Goal: Check status: Check status

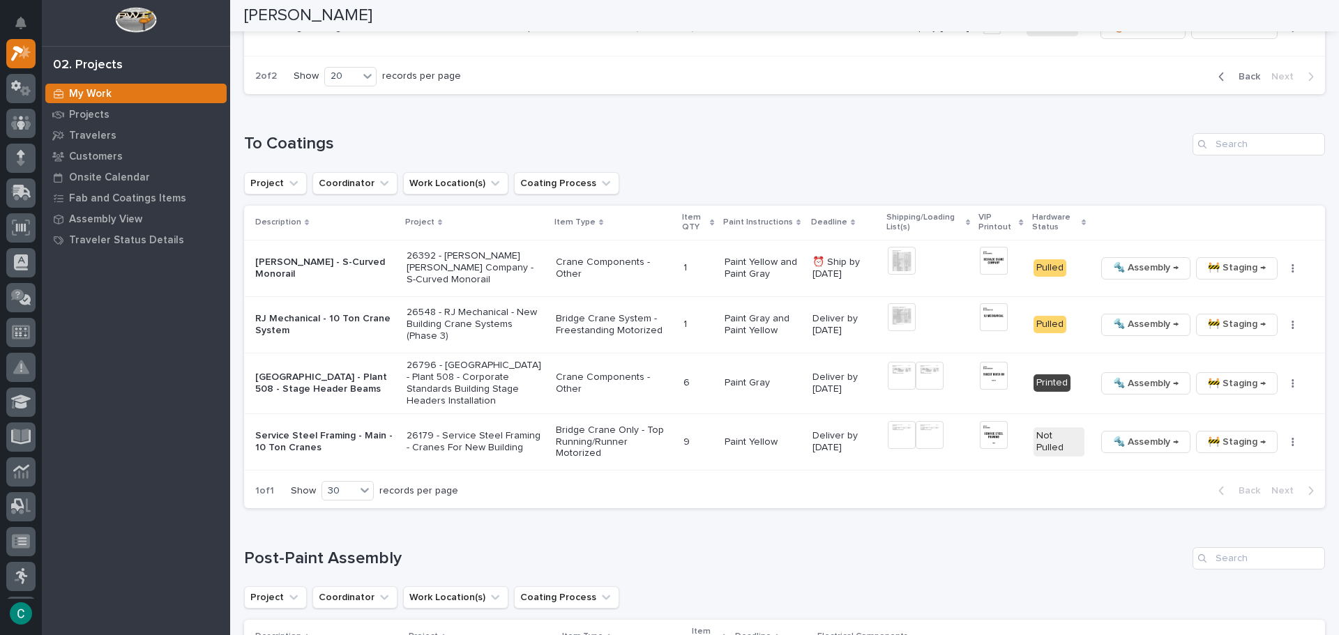
scroll to position [932, 0]
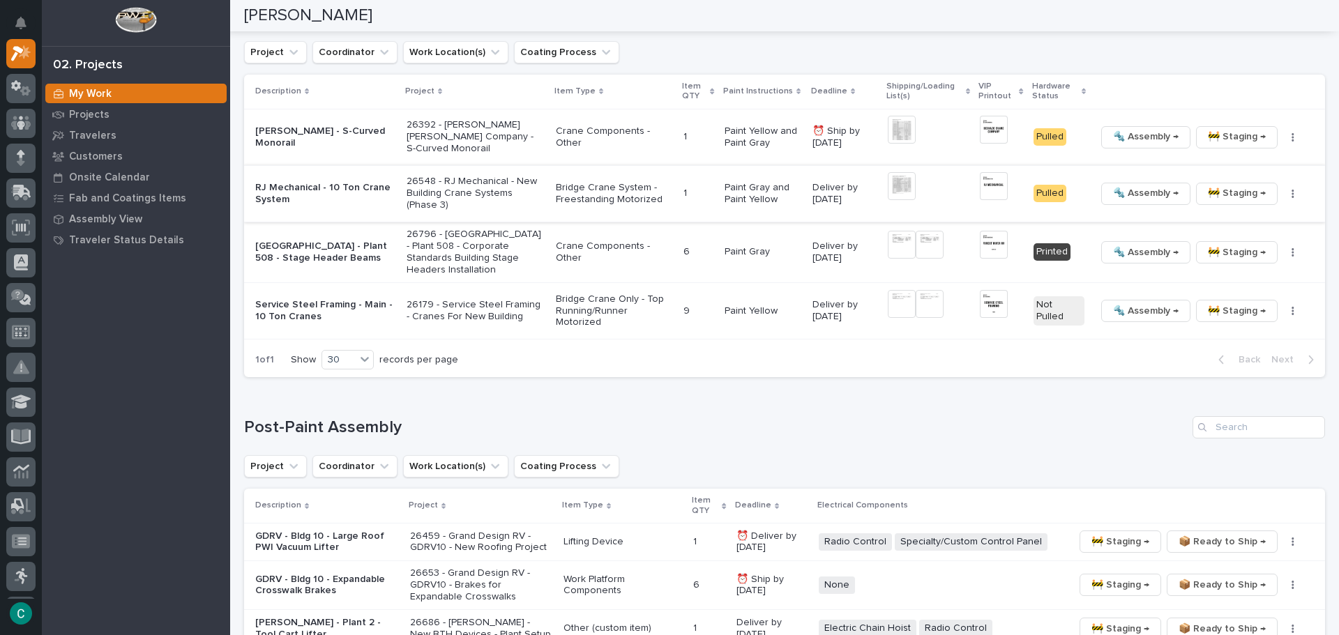
click at [980, 183] on img at bounding box center [993, 186] width 27 height 28
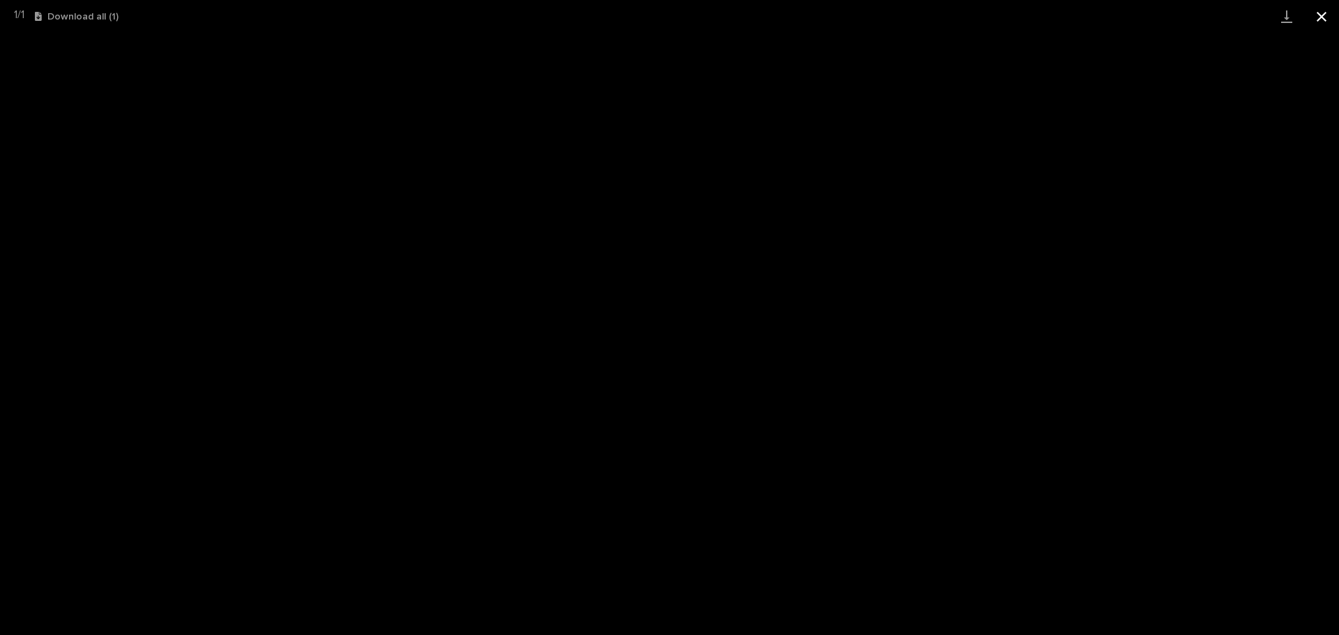
click at [1321, 24] on button "Close gallery" at bounding box center [1321, 16] width 35 height 33
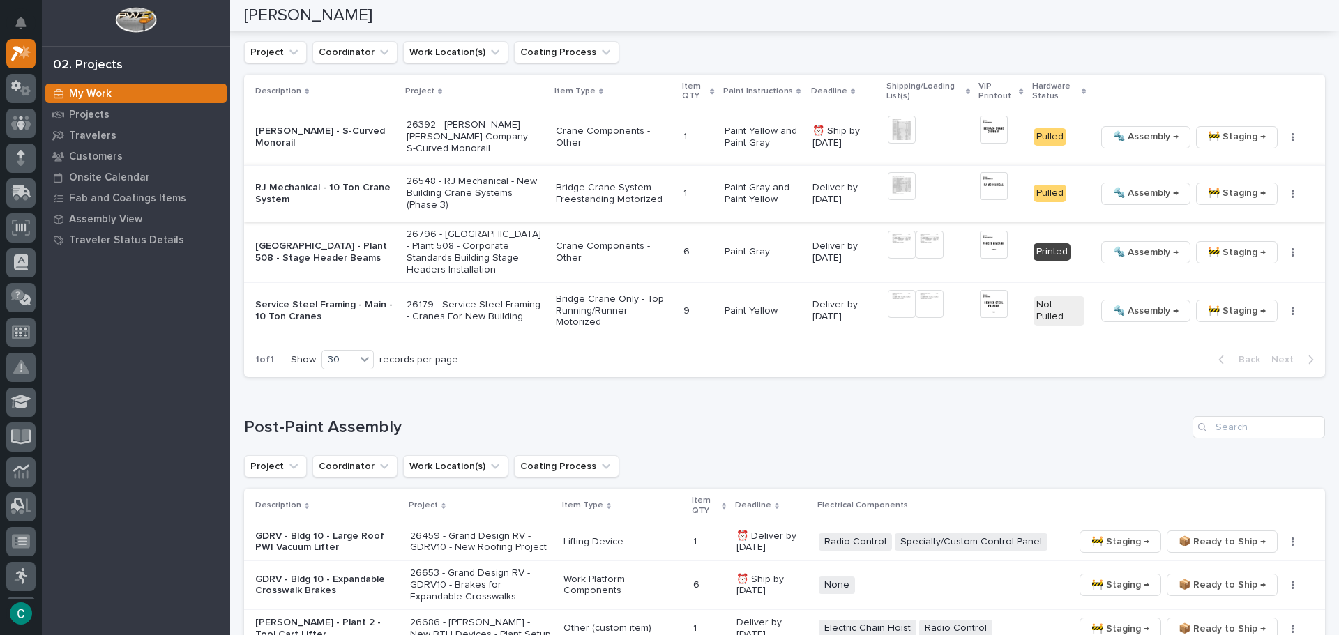
click at [1135, 191] on span "🔩 Assembly →" at bounding box center [1146, 193] width 66 height 17
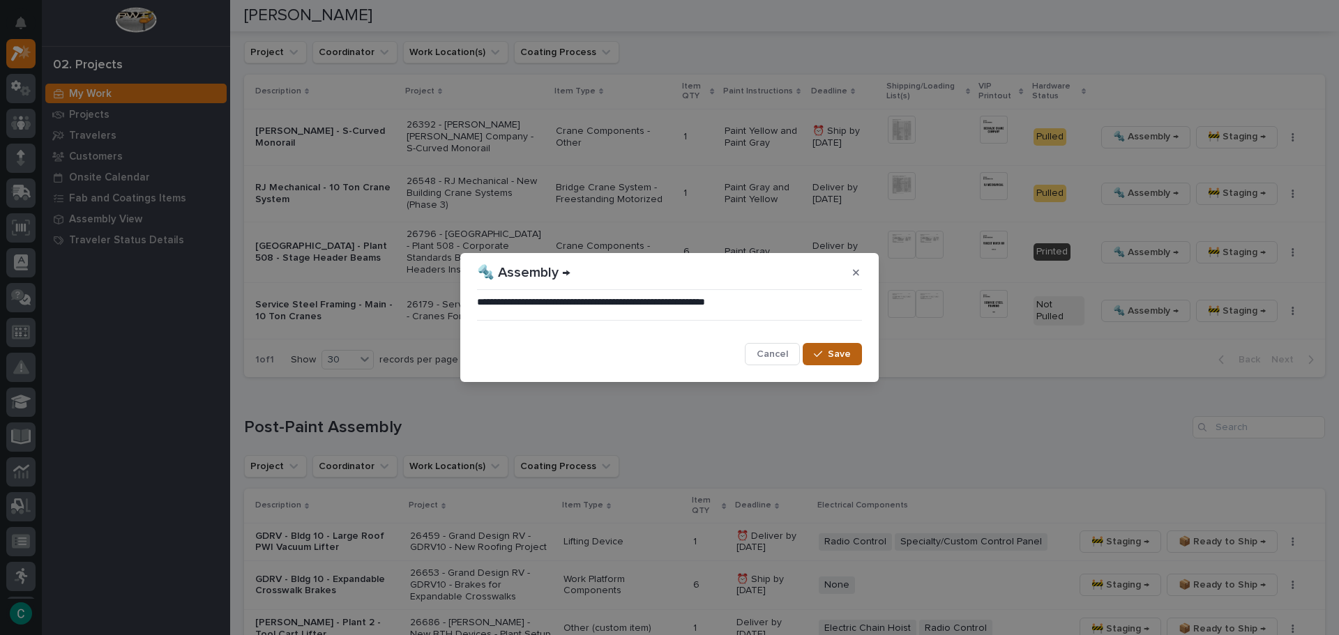
click at [849, 356] on span "Save" at bounding box center [839, 354] width 23 height 13
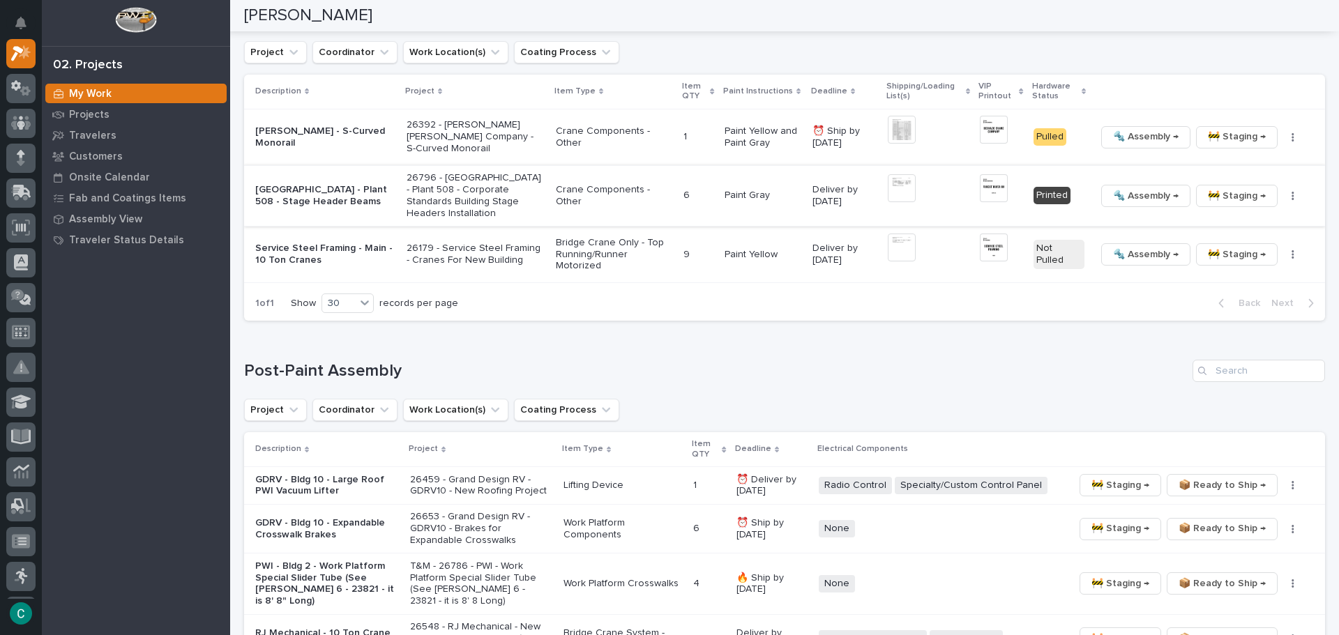
scroll to position [900, 0]
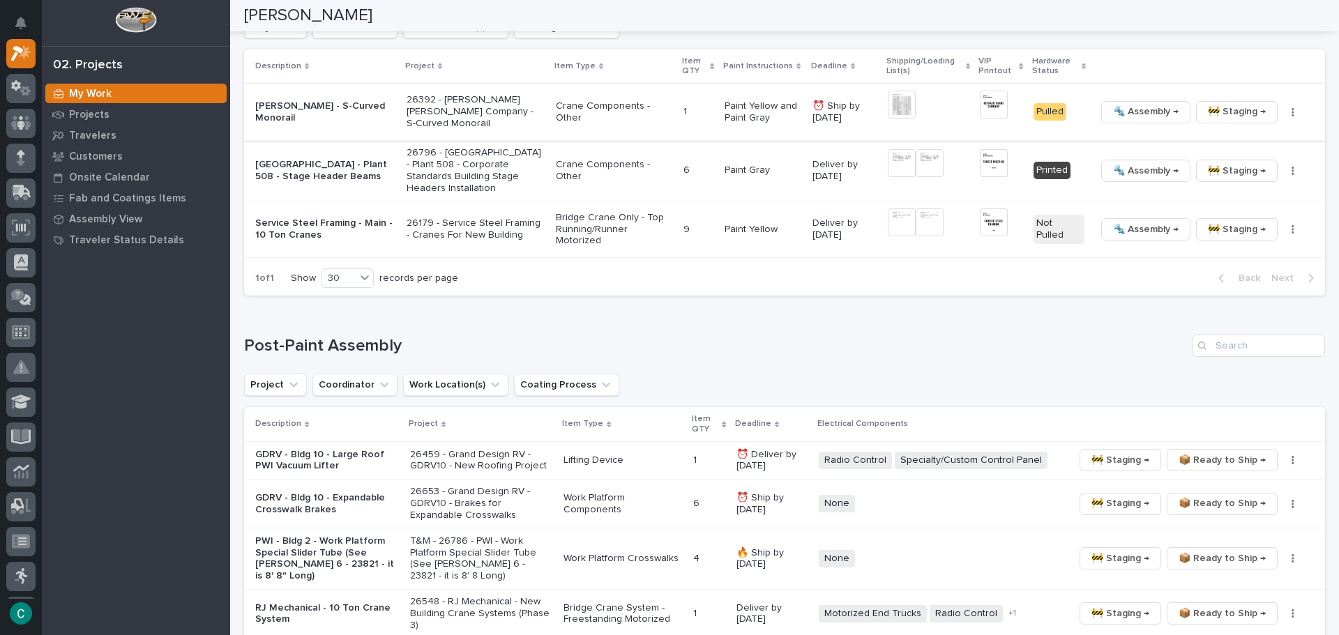
click at [980, 103] on img at bounding box center [993, 105] width 27 height 28
click at [1216, 112] on span "🚧 Staging →" at bounding box center [1237, 111] width 58 height 17
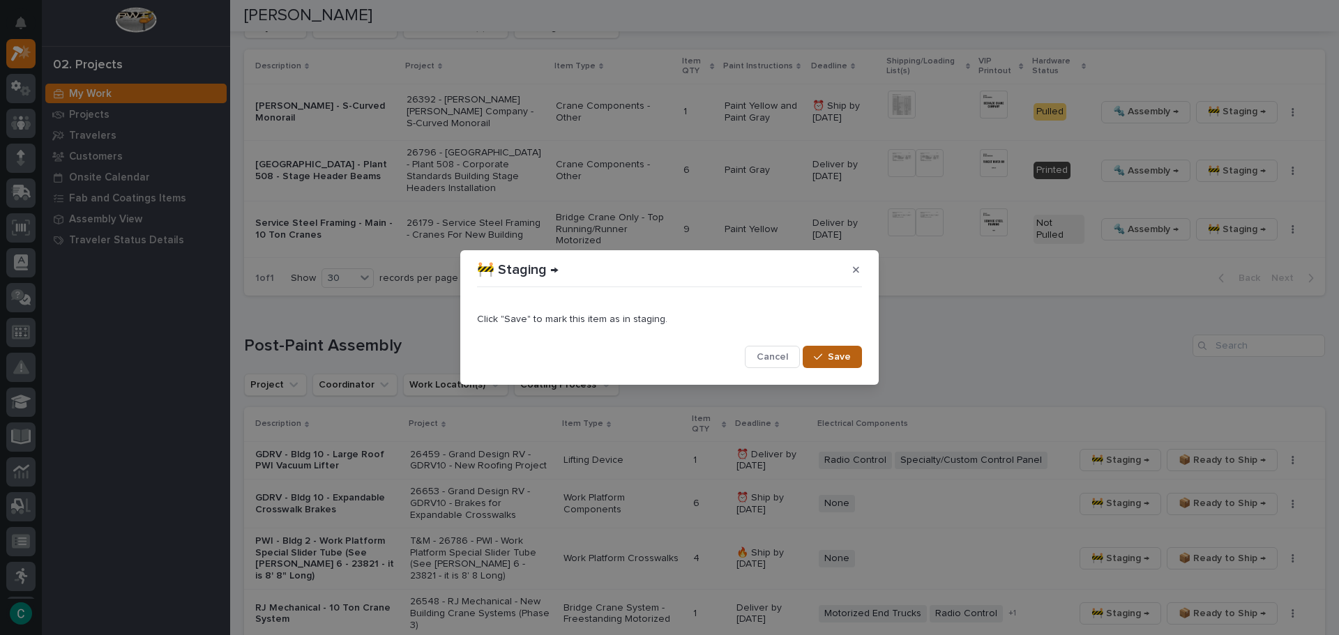
click at [831, 356] on span "Save" at bounding box center [839, 357] width 23 height 13
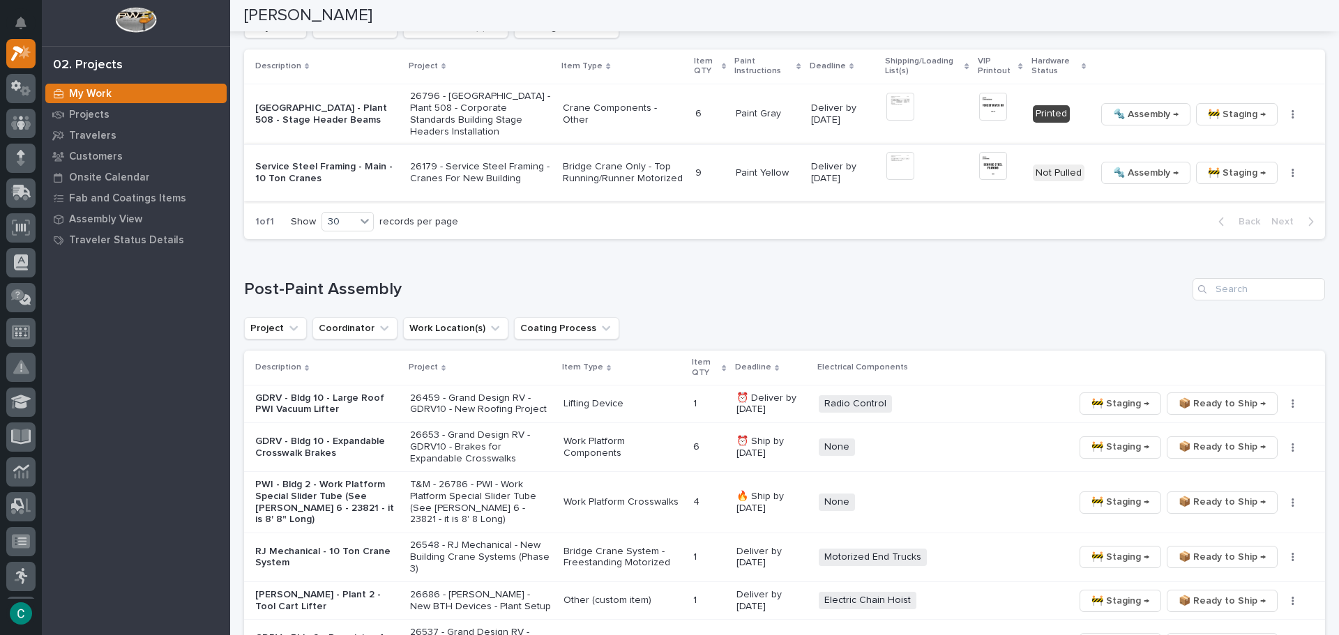
scroll to position [872, 0]
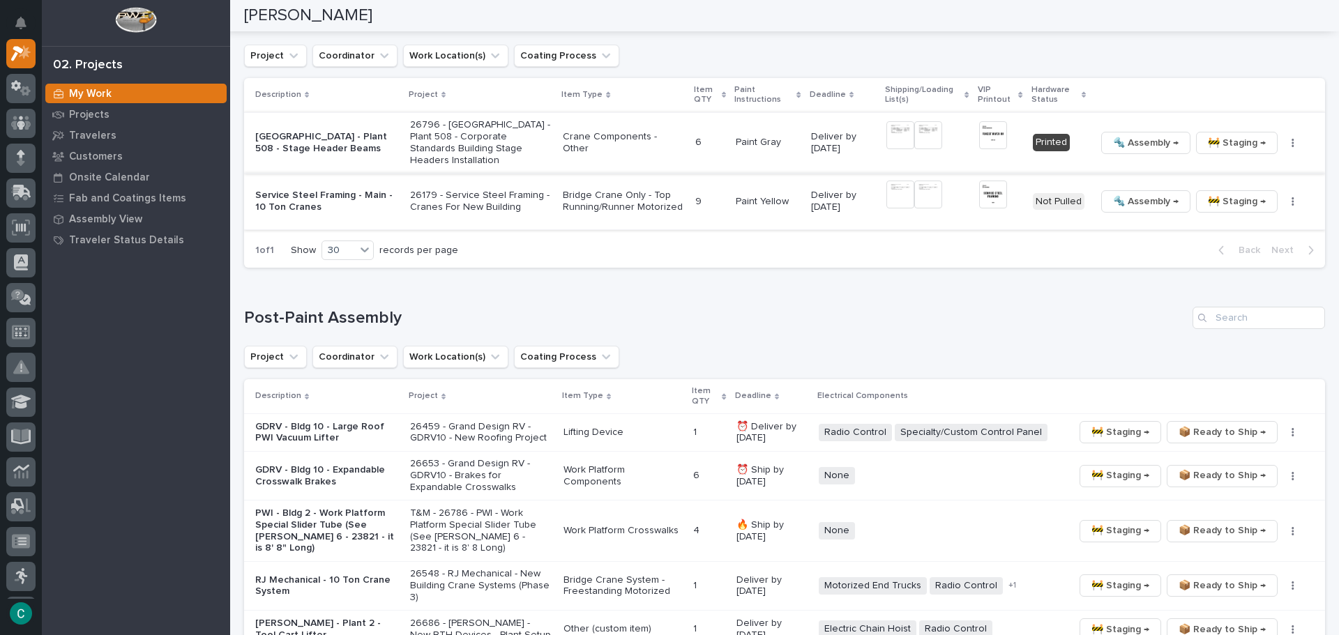
click at [988, 139] on img at bounding box center [993, 135] width 28 height 28
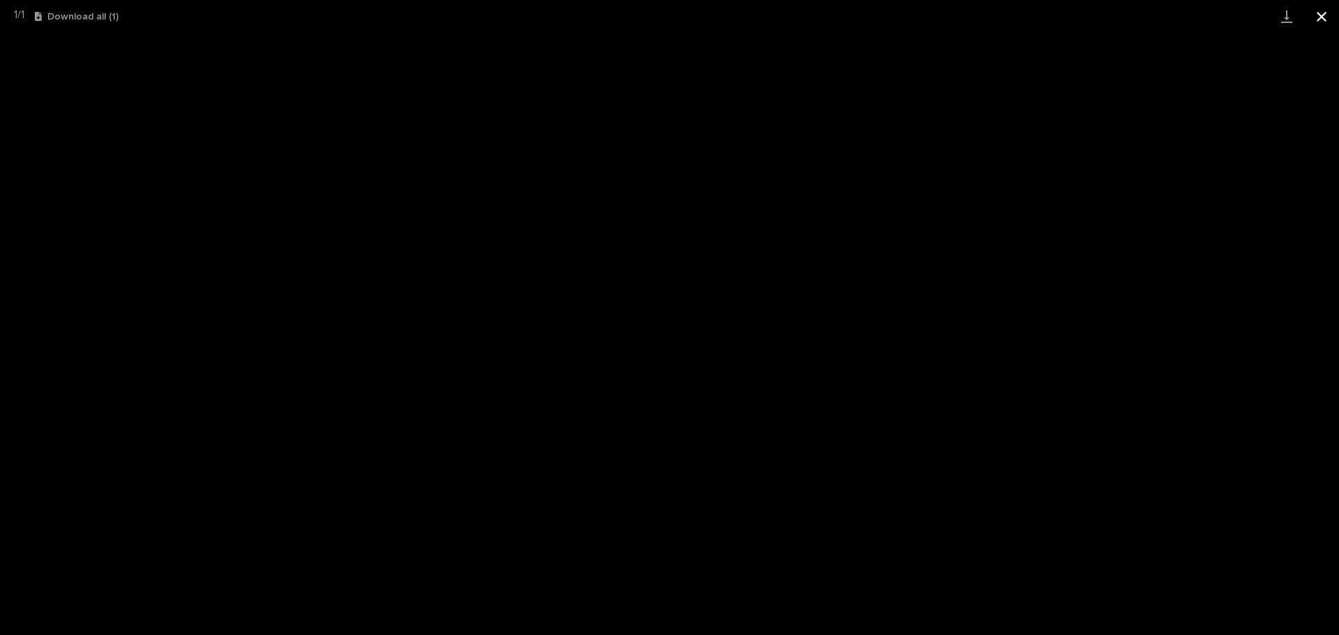
click at [1327, 21] on button "Close gallery" at bounding box center [1321, 16] width 35 height 33
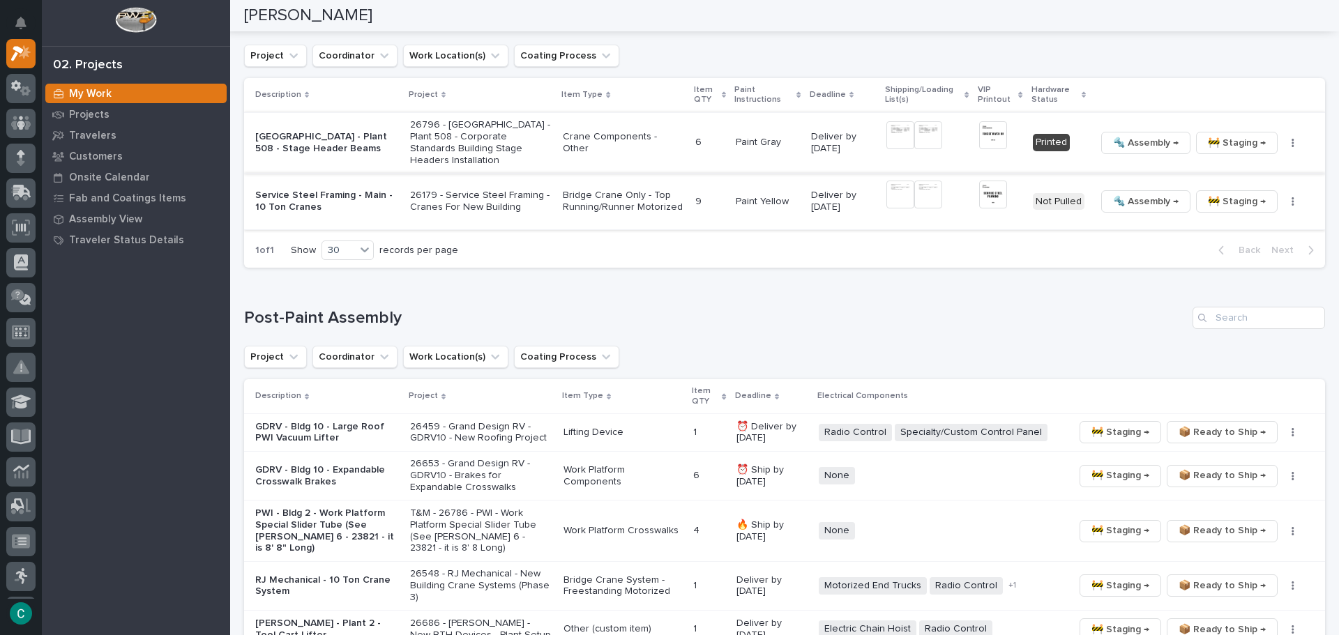
click at [1249, 144] on span "🚧 Staging →" at bounding box center [1237, 143] width 58 height 17
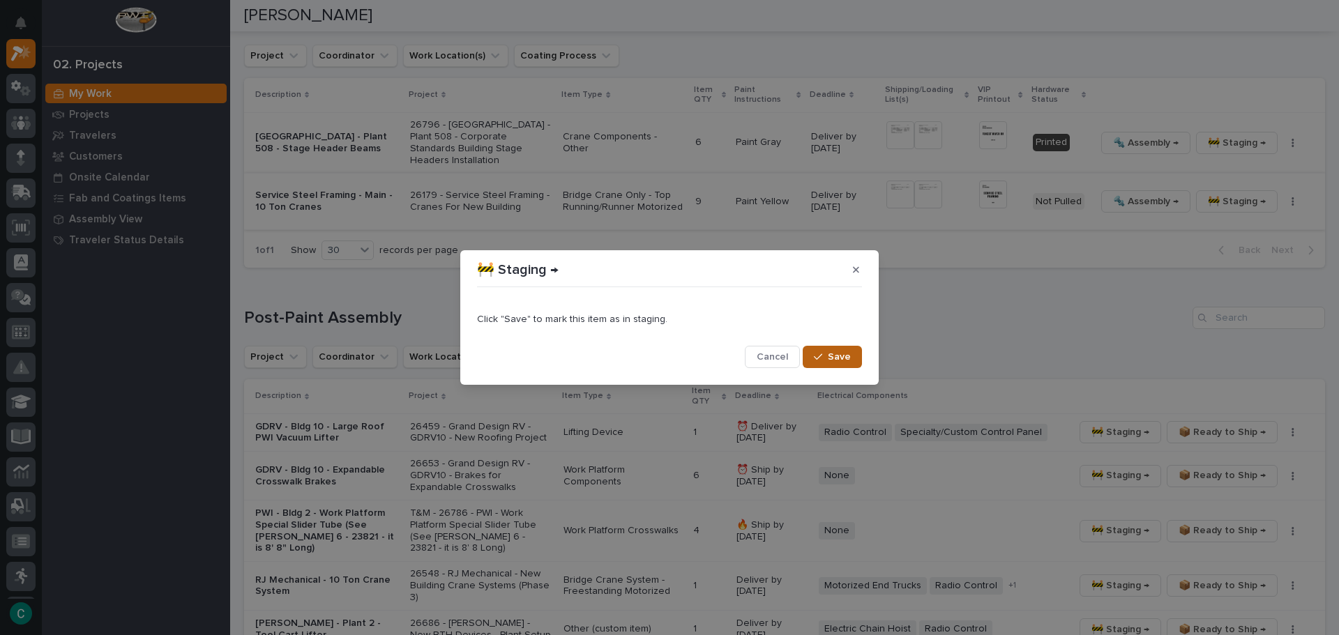
click at [821, 356] on icon "button" at bounding box center [818, 357] width 8 height 6
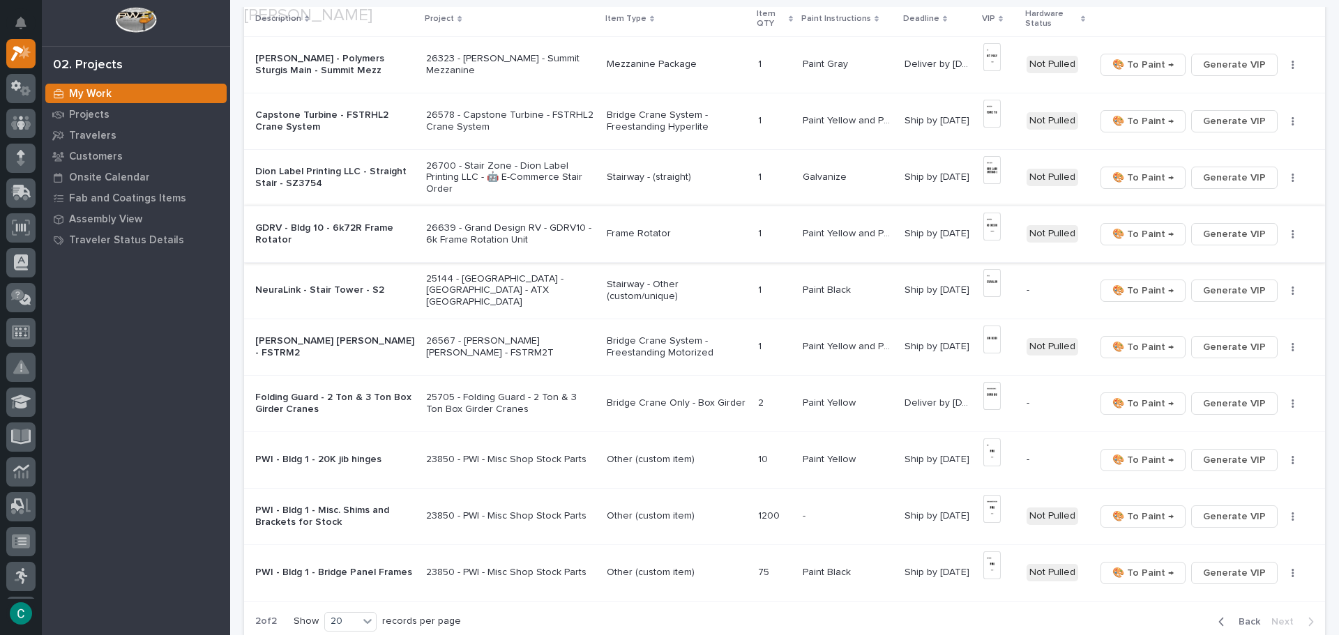
scroll to position [349, 0]
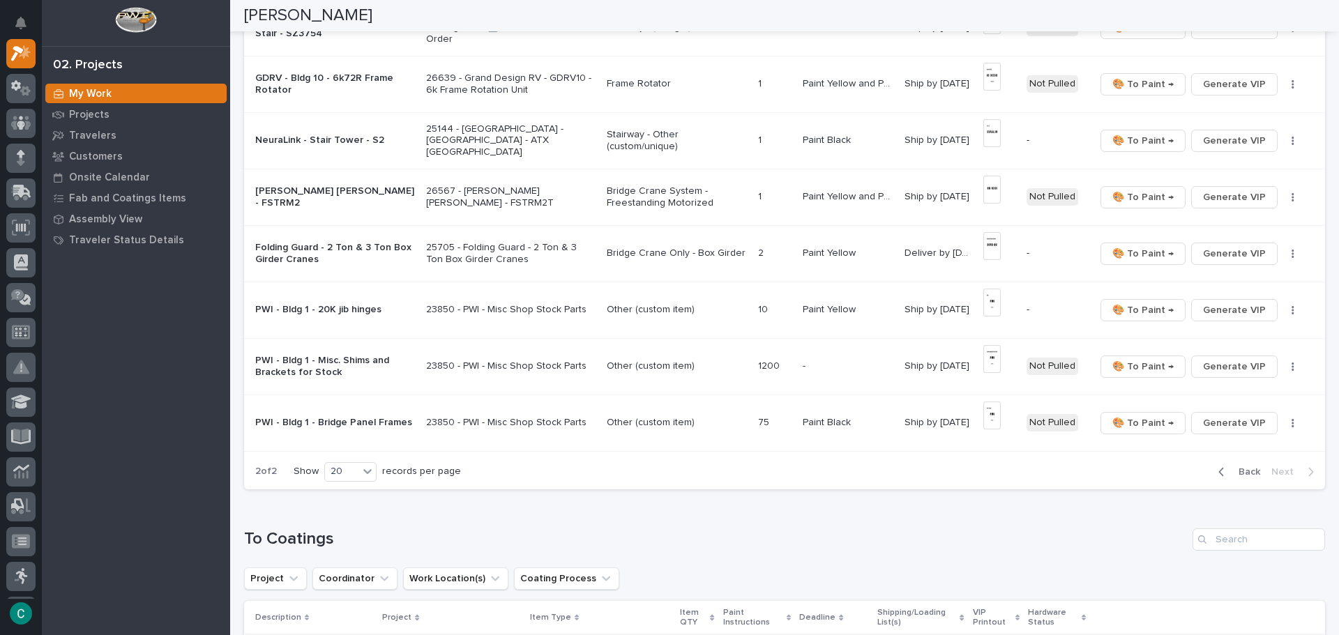
click at [1248, 471] on span "Back" at bounding box center [1245, 472] width 30 height 13
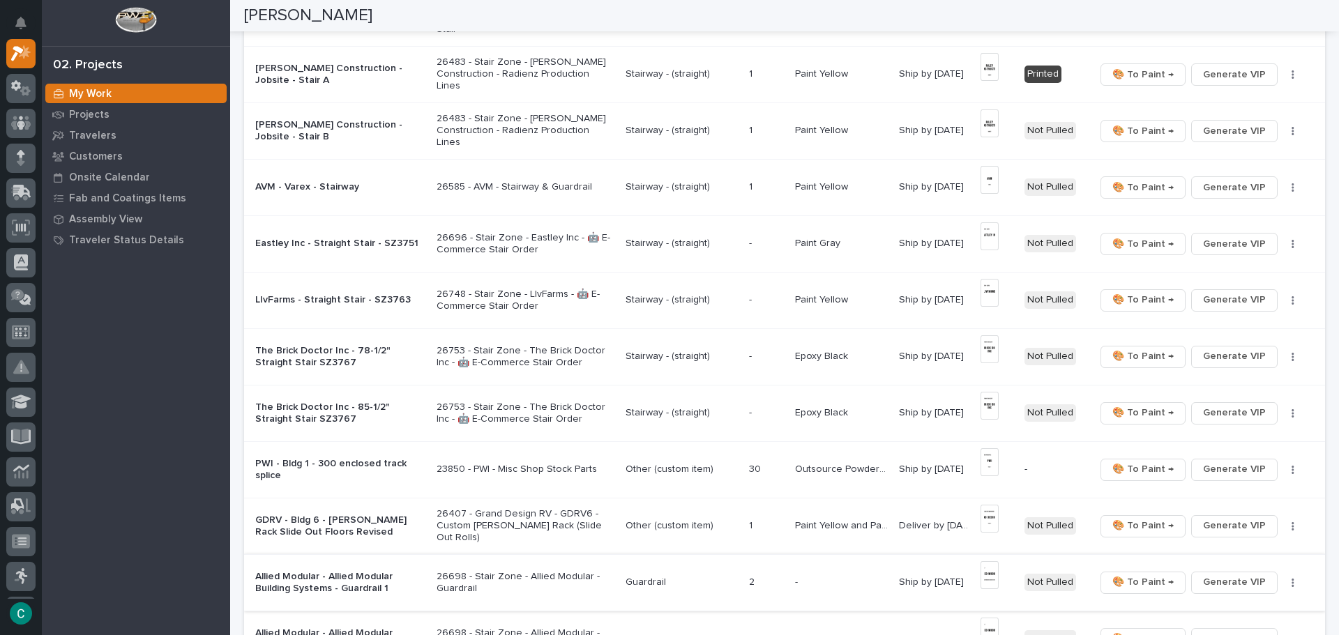
scroll to position [561, 0]
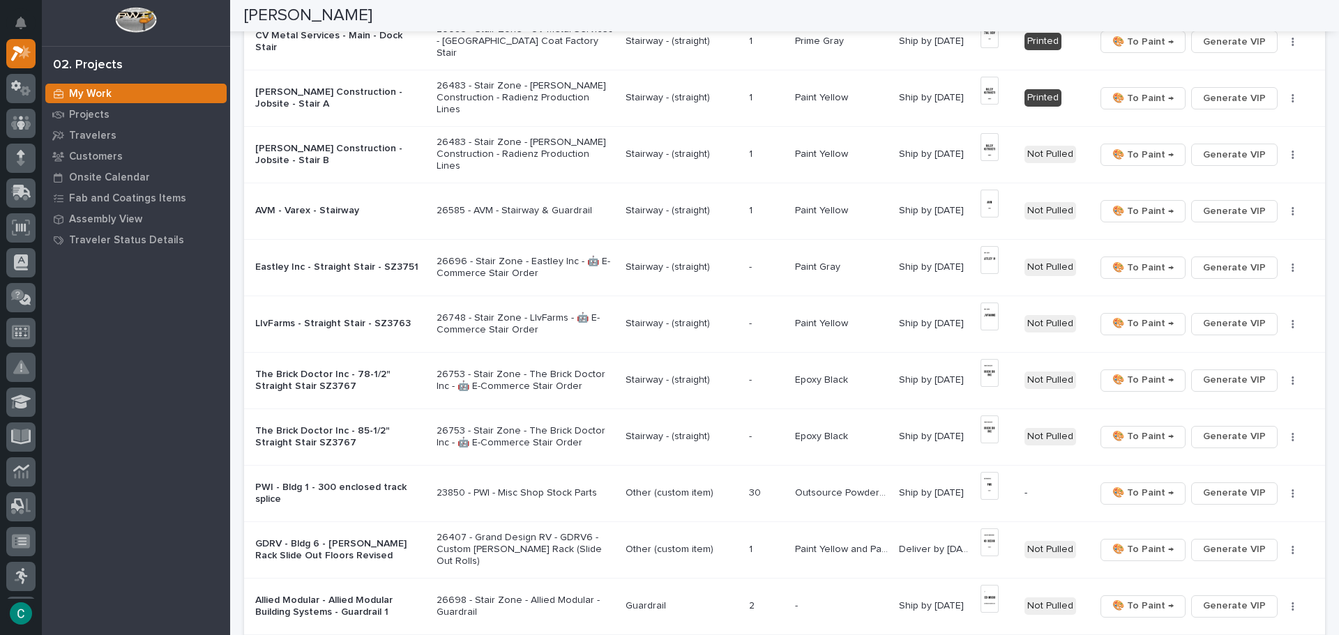
click at [364, 387] on p "The Brick Doctor Inc - 78-1/2" Straight Stair SZ3767" at bounding box center [340, 381] width 170 height 24
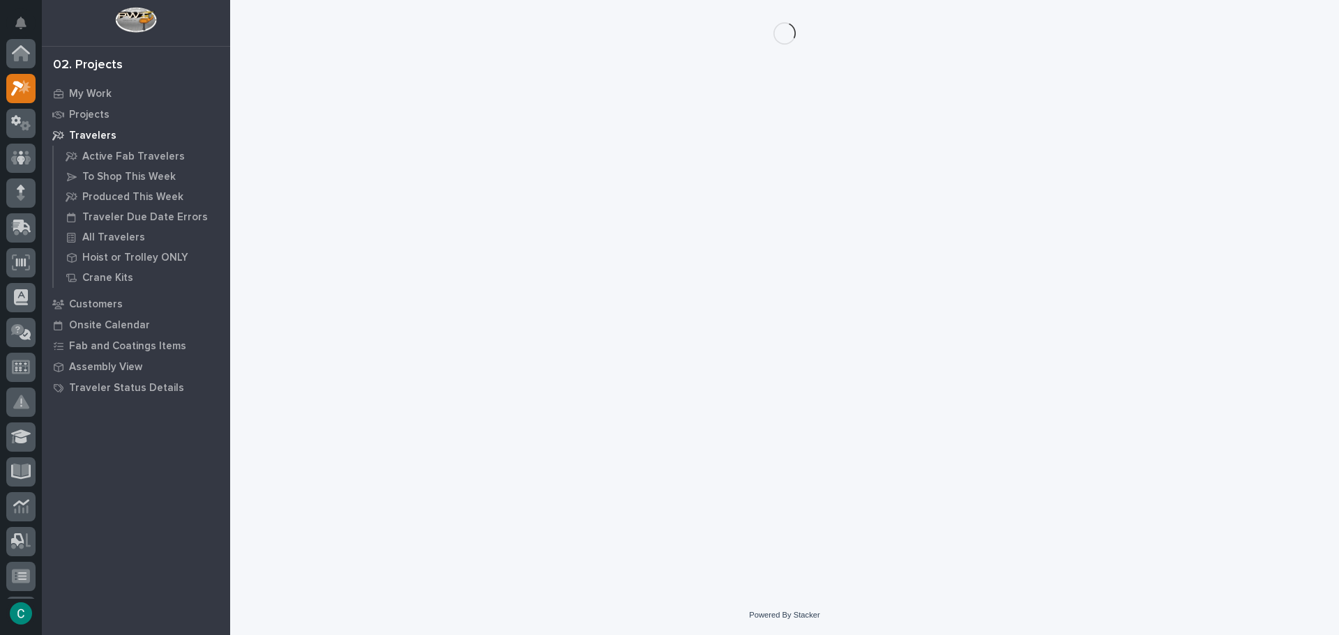
scroll to position [35, 0]
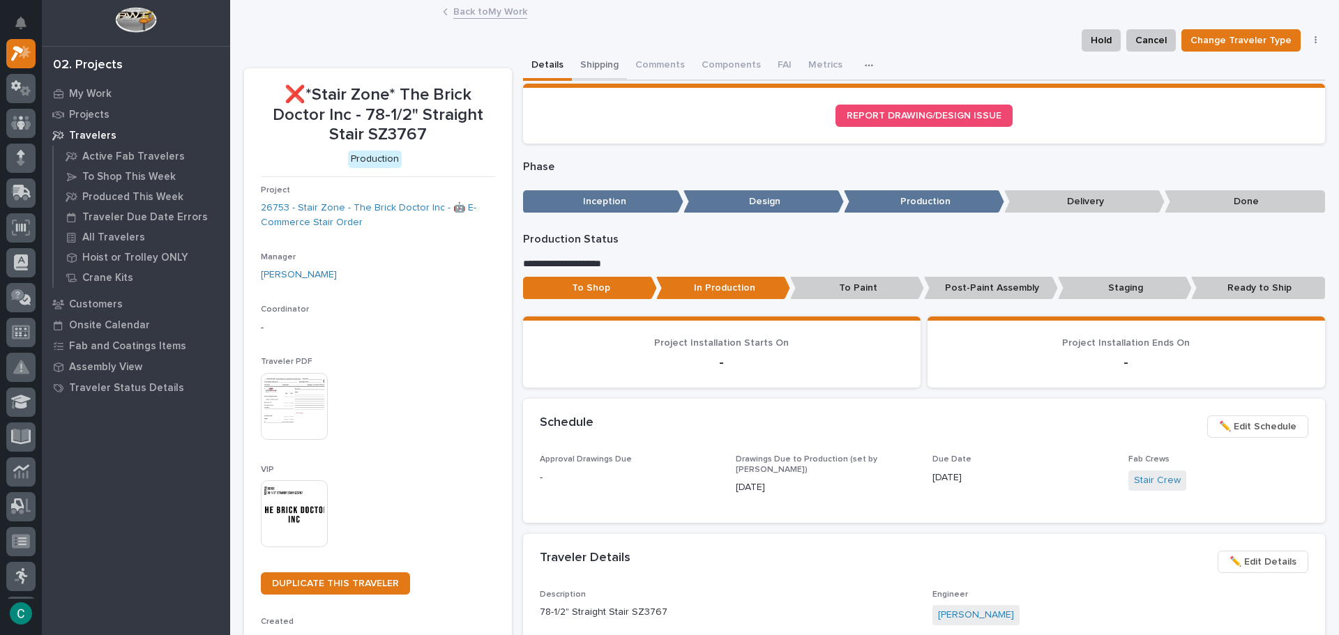
click at [592, 60] on button "Shipping" at bounding box center [599, 66] width 55 height 29
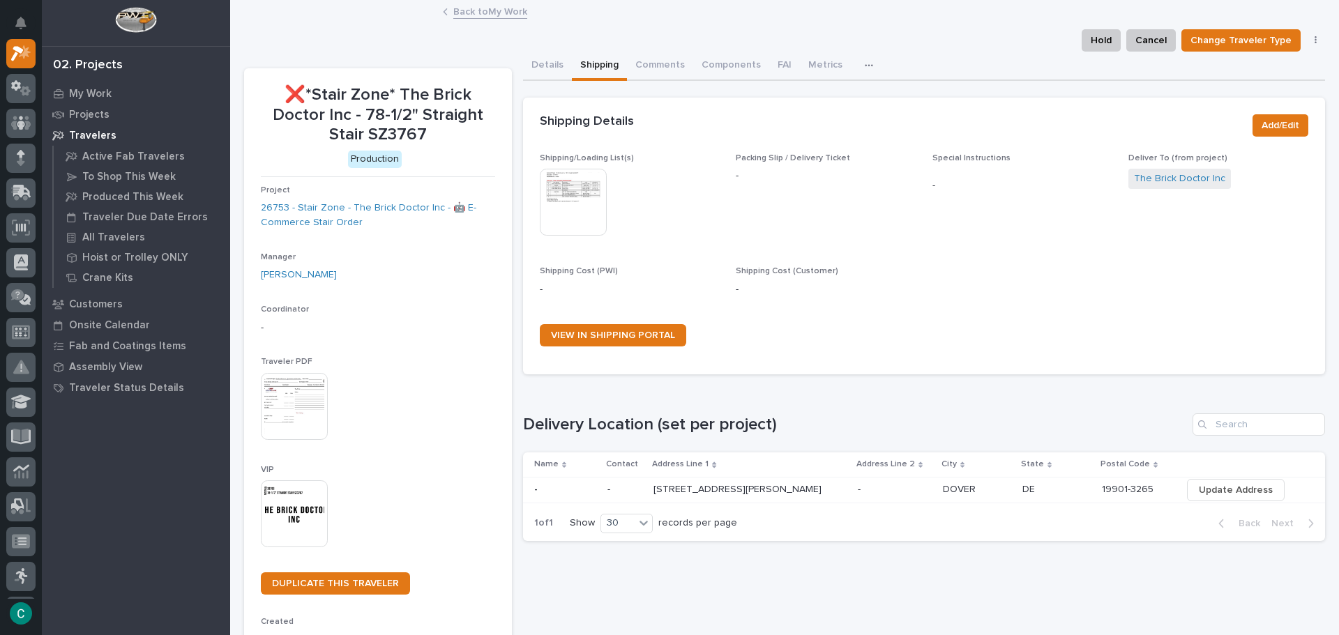
click at [600, 204] on img at bounding box center [573, 202] width 67 height 67
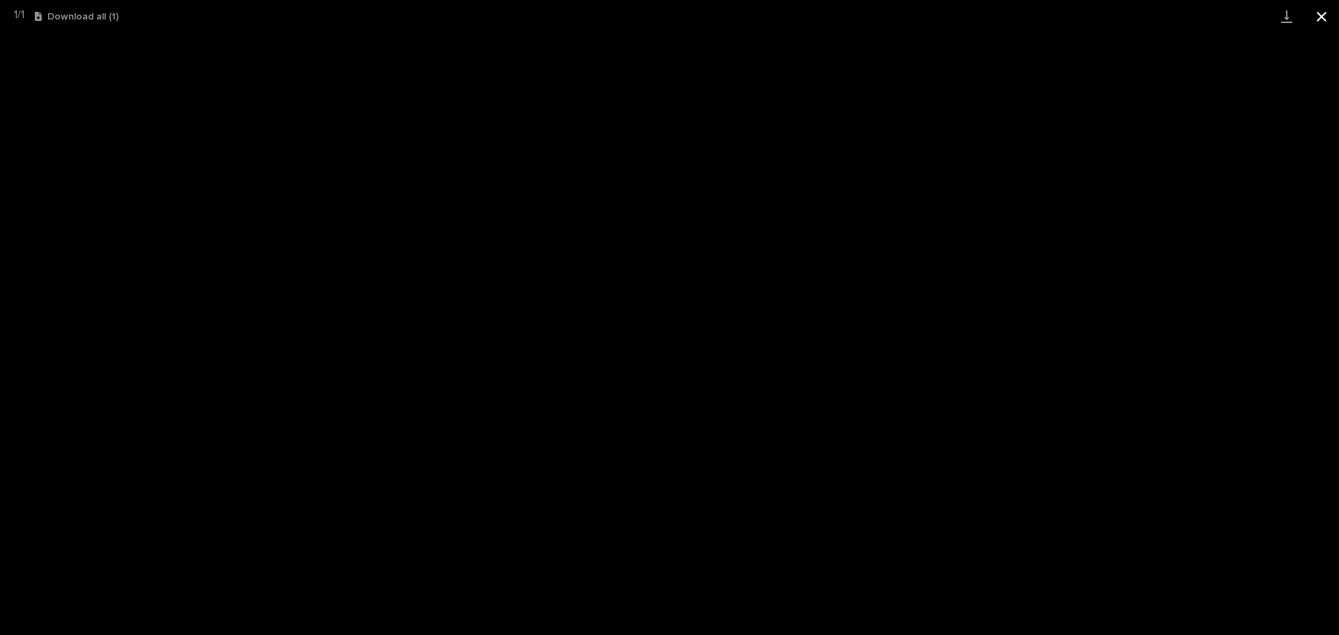
click at [1318, 18] on button "Close gallery" at bounding box center [1321, 16] width 35 height 33
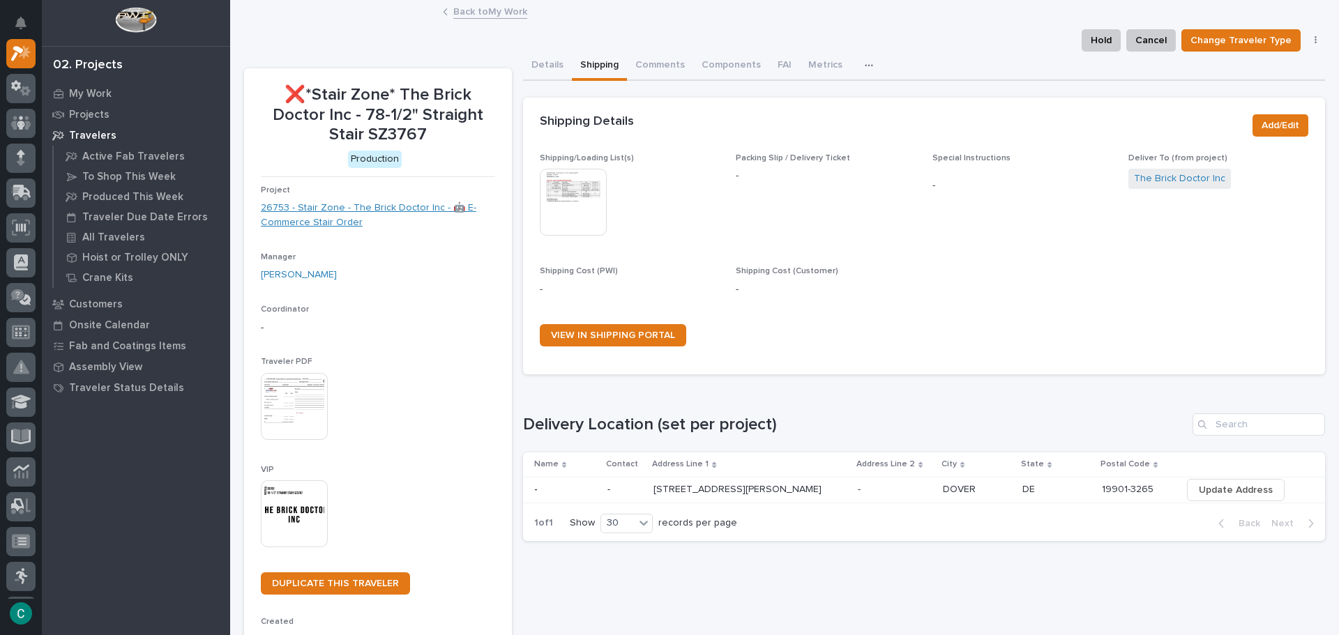
click at [338, 220] on link "26753 - Stair Zone - The Brick Doctor Inc - 🤖 E-Commerce Stair Order" at bounding box center [378, 215] width 234 height 29
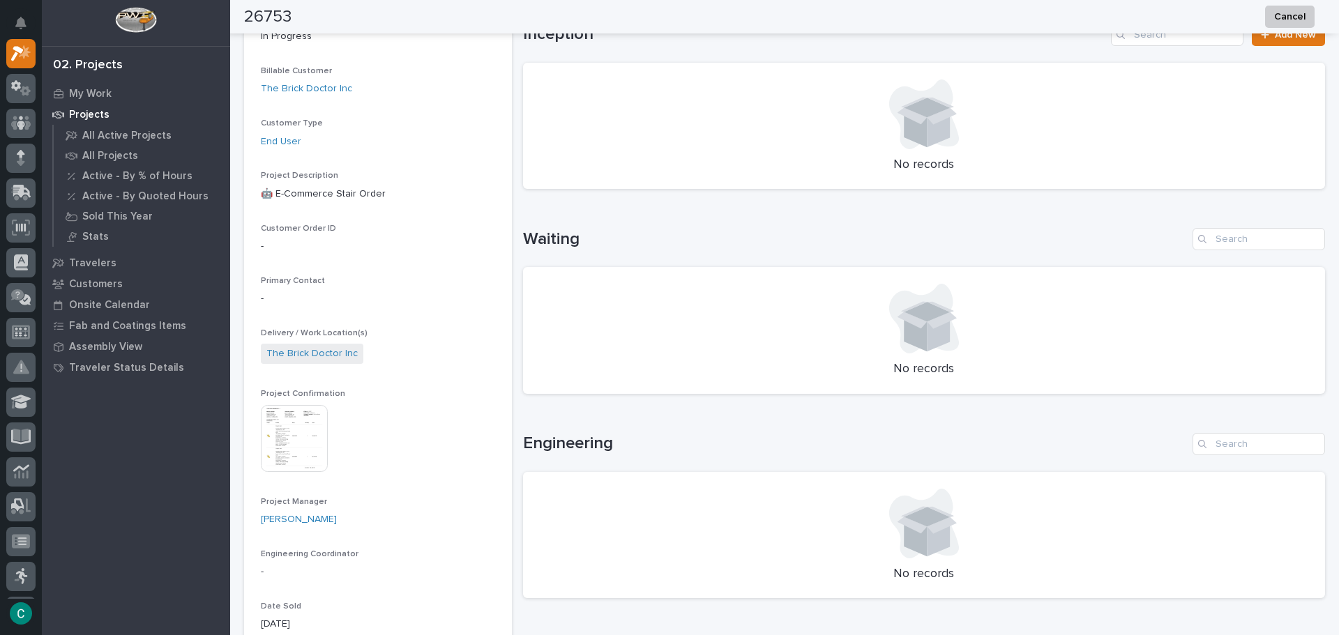
scroll to position [209, 0]
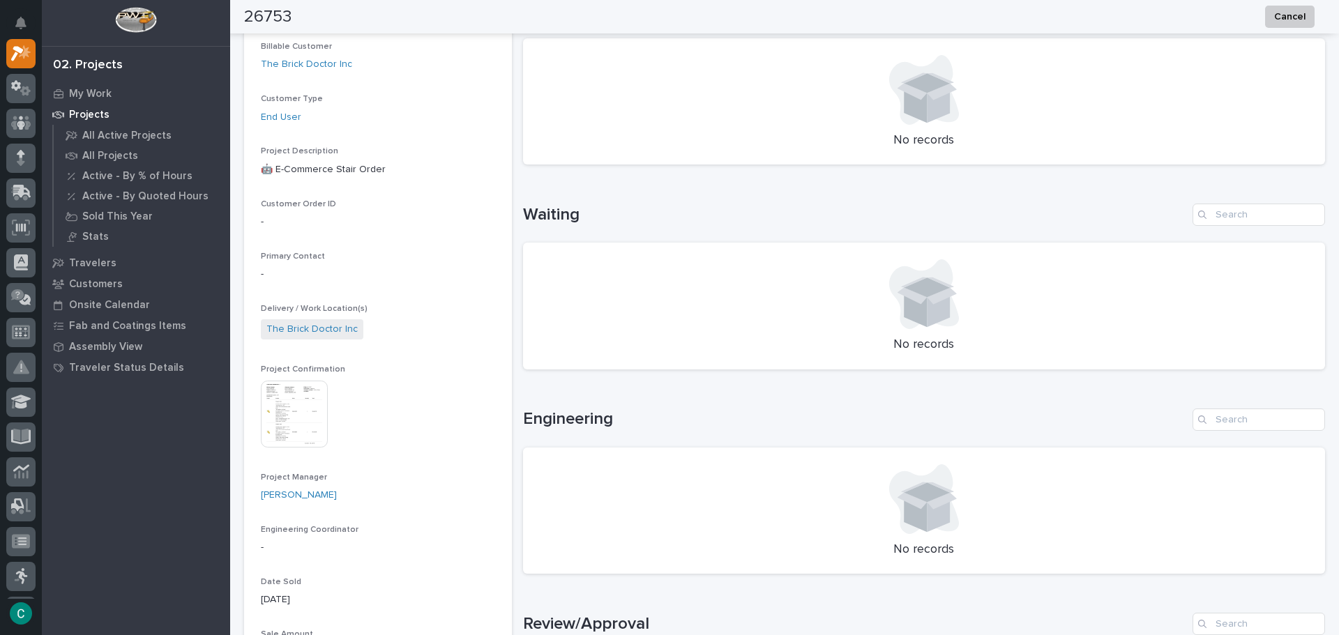
click at [293, 399] on img at bounding box center [294, 414] width 67 height 67
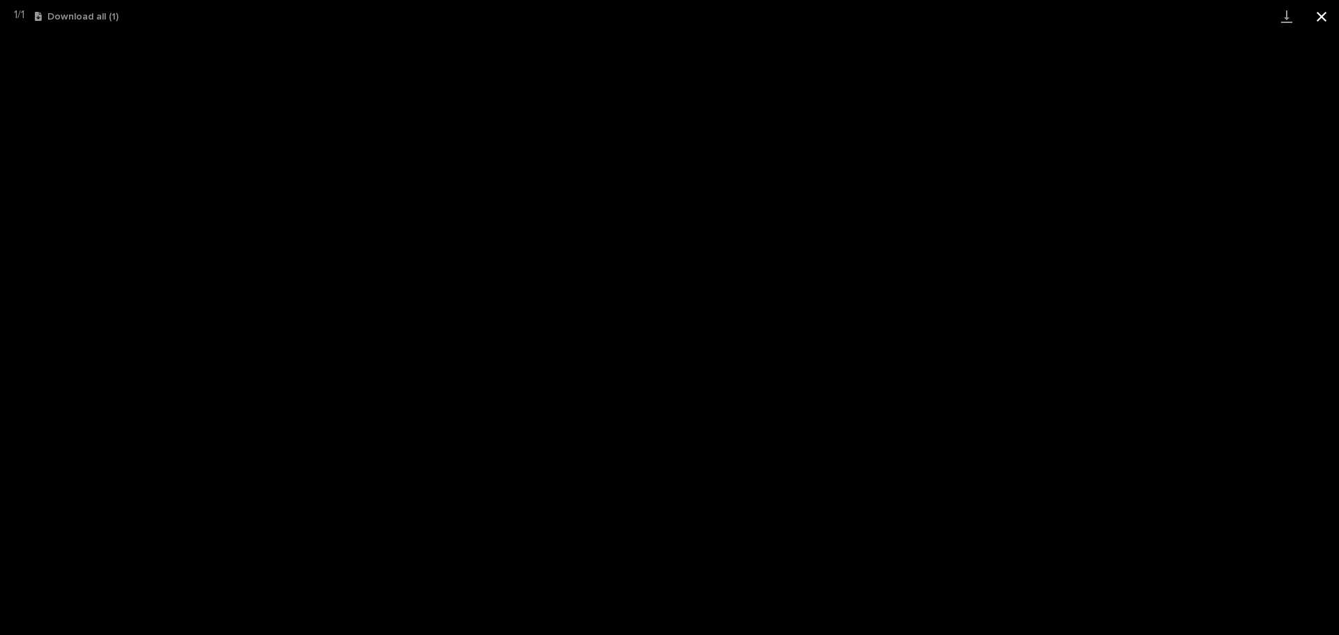
click at [1325, 14] on button "Close gallery" at bounding box center [1321, 16] width 35 height 33
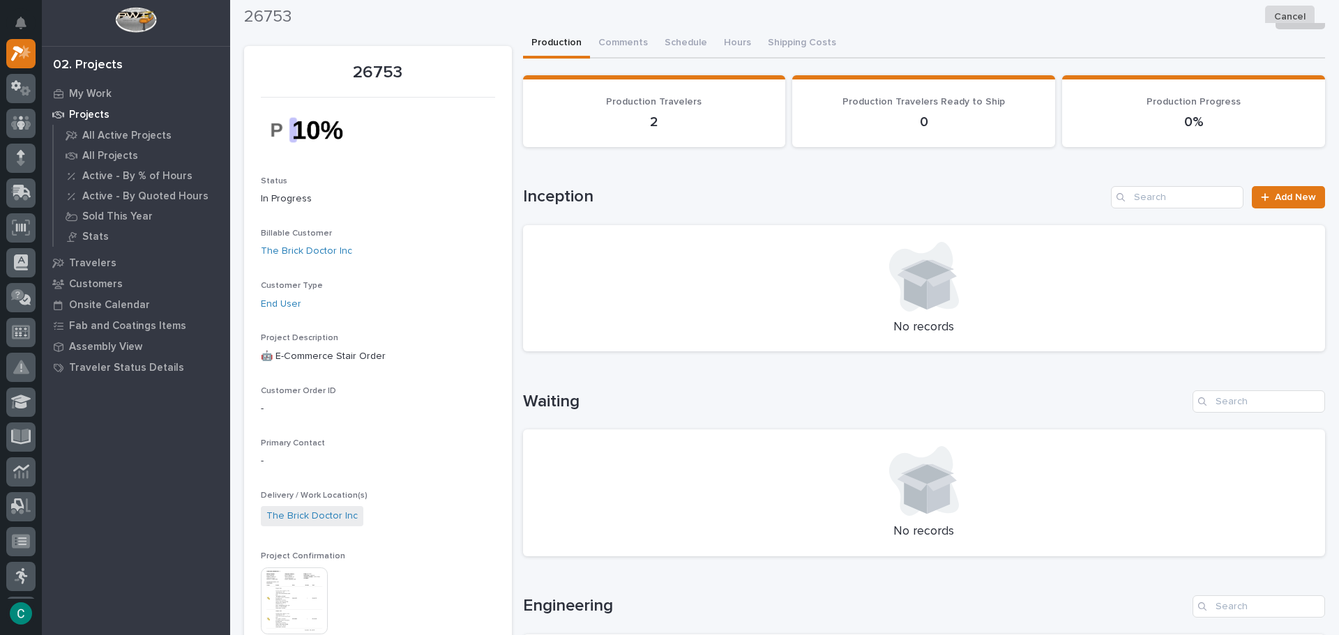
scroll to position [0, 0]
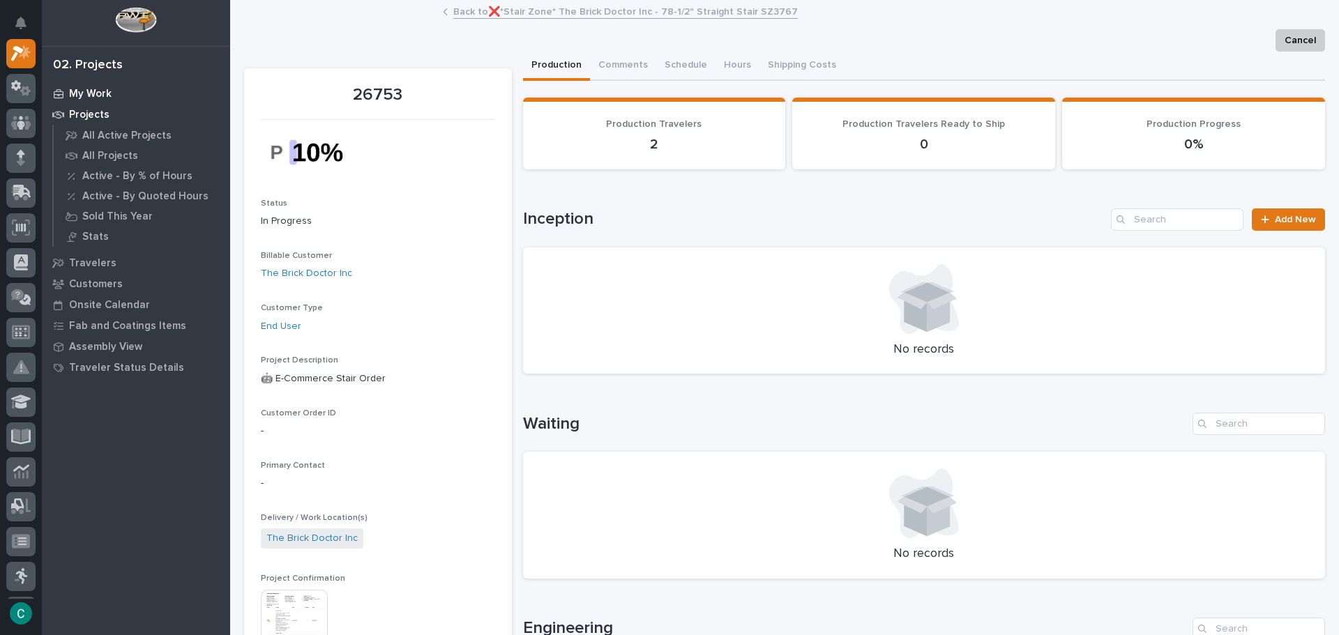
click at [96, 91] on p "My Work" at bounding box center [90, 94] width 43 height 13
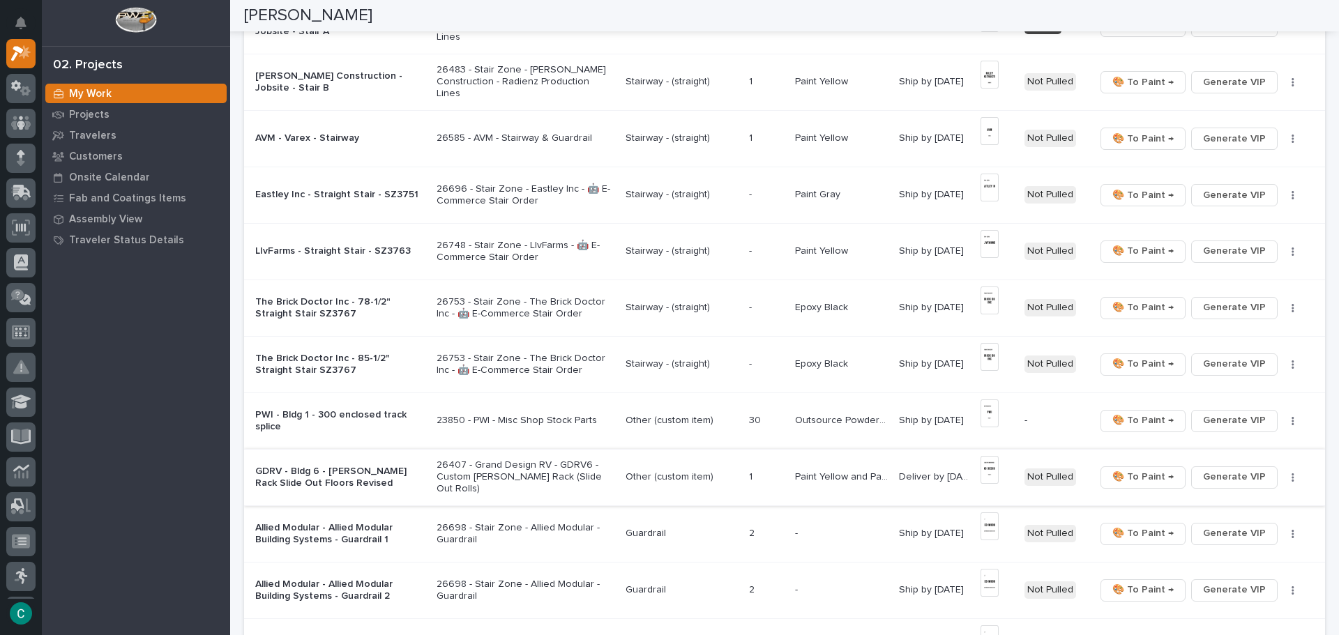
scroll to position [628, 0]
